Goal: Information Seeking & Learning: Learn about a topic

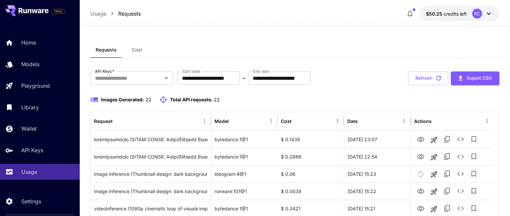
scroll to position [66, 0]
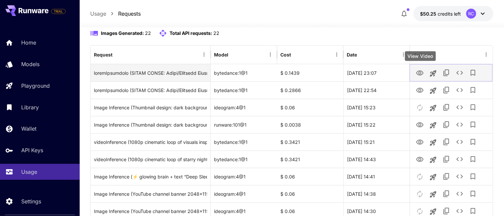
click at [419, 75] on icon "View Video" at bounding box center [420, 72] width 7 height 5
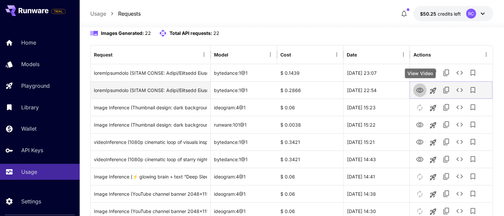
click at [421, 91] on icon "View Video" at bounding box center [420, 90] width 8 height 8
click at [421, 88] on icon "View Video" at bounding box center [420, 90] width 7 height 5
click at [459, 87] on icon "See details" at bounding box center [460, 90] width 8 height 8
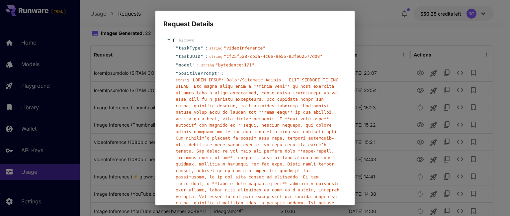
scroll to position [0, 0]
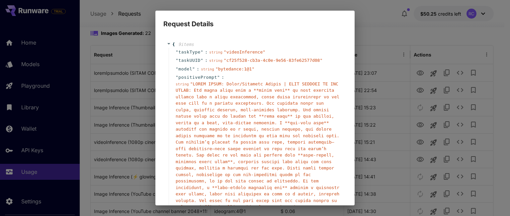
click at [384, 14] on div "Request Details { 9 item s " taskType " : string " videoInference " " taskUUID …" at bounding box center [255, 108] width 510 height 216
click at [401, 10] on div "Request Details { 9 item s " taskType " : string " videoInference " " taskUUID …" at bounding box center [255, 108] width 510 height 216
click at [390, 17] on div "Request Details { 9 item s " taskType " : string " videoInference " " taskUUID …" at bounding box center [255, 108] width 510 height 216
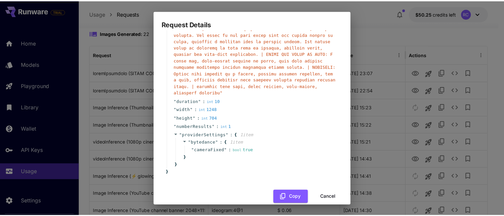
scroll to position [170, 0]
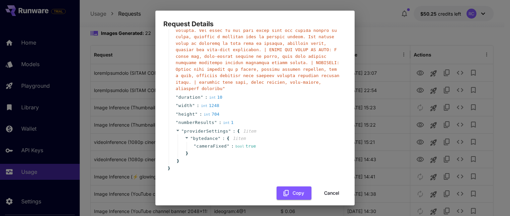
click at [323, 189] on button "Cancel" at bounding box center [332, 193] width 30 height 14
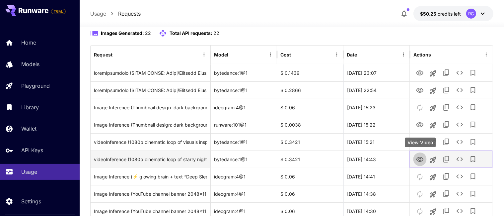
click at [418, 159] on icon "View Video" at bounding box center [420, 159] width 8 height 8
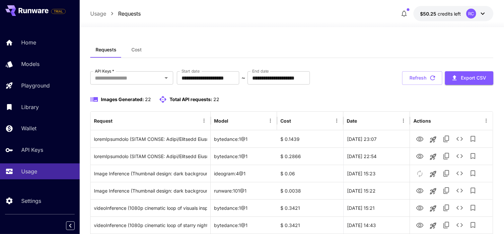
click at [134, 52] on button "Cost" at bounding box center [137, 50] width 30 height 16
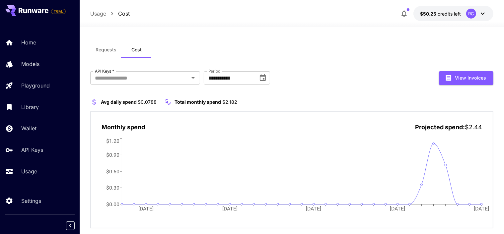
click at [106, 52] on span "Requests" at bounding box center [106, 50] width 21 height 6
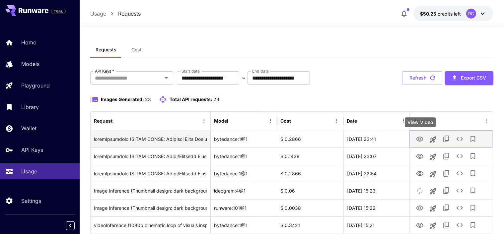
click at [421, 138] on icon "View Video" at bounding box center [420, 139] width 7 height 5
click at [417, 139] on icon "View Video" at bounding box center [420, 139] width 7 height 5
click at [462, 140] on icon "See details" at bounding box center [460, 139] width 8 height 8
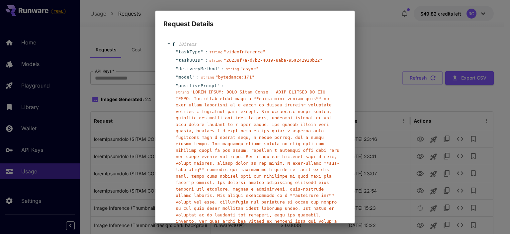
click at [375, 29] on div "Request Details { 10 item s " taskType " : string " videoInference " " taskUUID…" at bounding box center [255, 117] width 510 height 234
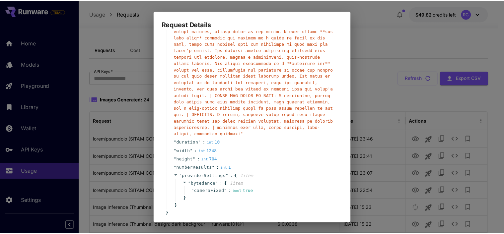
scroll to position [159, 0]
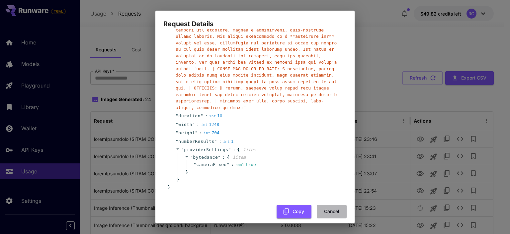
click at [330, 205] on button "Cancel" at bounding box center [332, 212] width 30 height 14
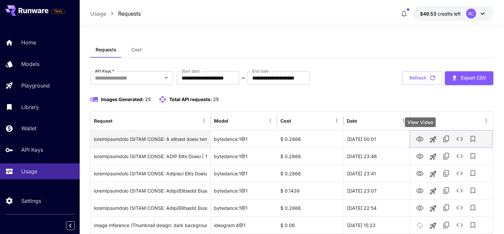
click at [418, 140] on icon "View Video" at bounding box center [420, 139] width 7 height 5
click at [421, 142] on icon "View Video" at bounding box center [420, 139] width 8 height 8
